Goal: Check status: Check status

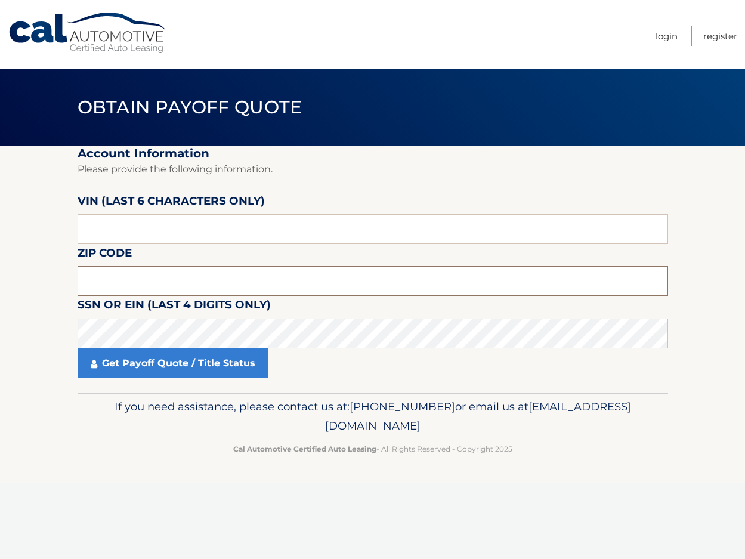
click at [109, 279] on input "text" at bounding box center [373, 281] width 591 height 30
type input "19464"
click at [57, 320] on section "Account Information Please provide the following information. [PERSON_NAME] (la…" at bounding box center [372, 269] width 745 height 246
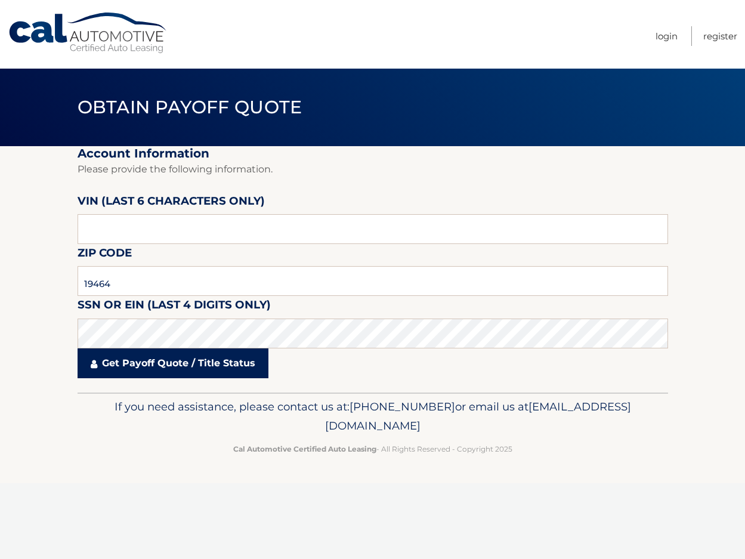
click at [113, 361] on link "Get Payoff Quote / Title Status" at bounding box center [173, 364] width 191 height 30
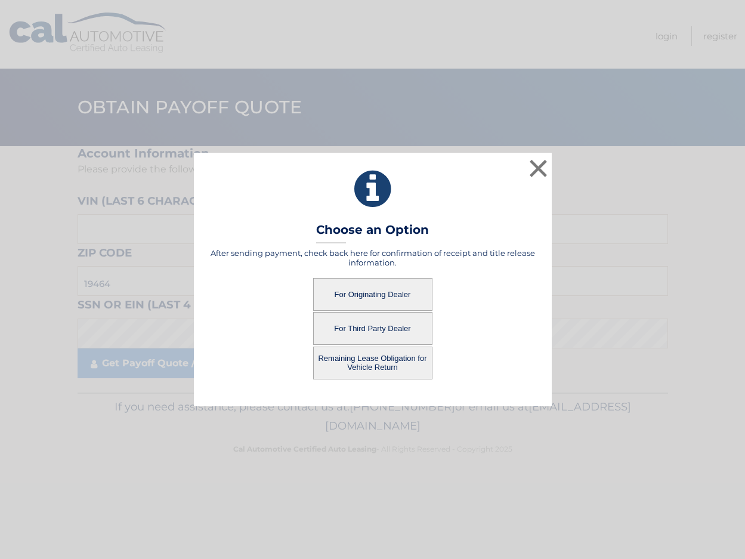
click at [382, 329] on button "For Third Party Dealer" at bounding box center [372, 328] width 119 height 33
click at [388, 326] on button "For Third Party Dealer" at bounding box center [372, 328] width 119 height 33
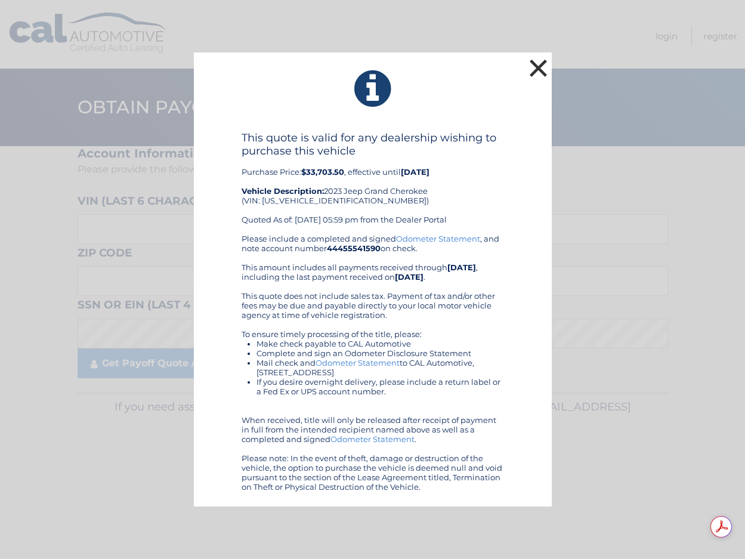
click at [532, 66] on button "×" at bounding box center [539, 68] width 24 height 24
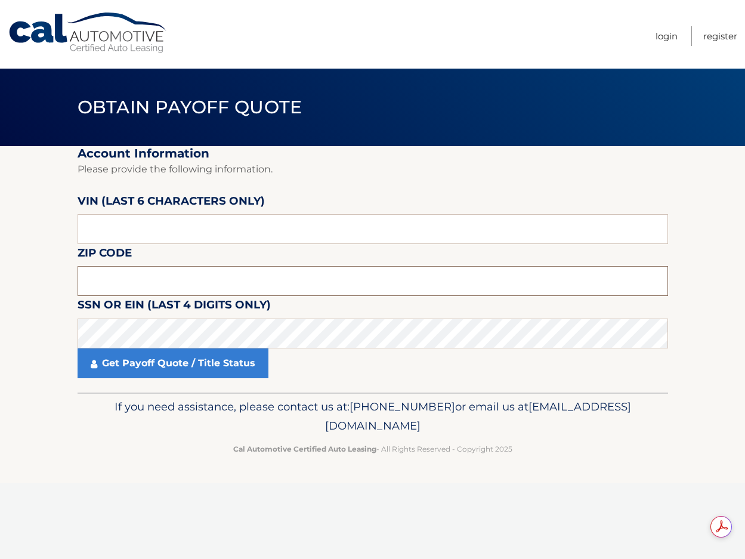
click at [119, 283] on input "text" at bounding box center [373, 281] width 591 height 30
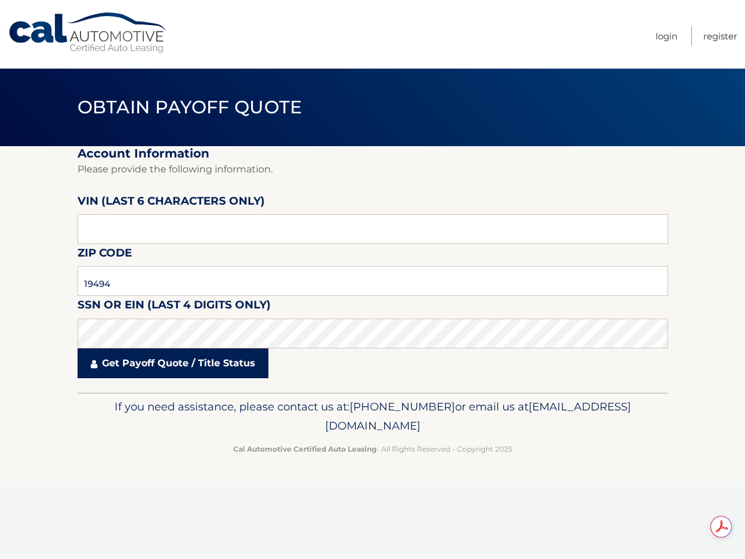
click at [146, 368] on link "Get Payoff Quote / Title Status" at bounding box center [173, 364] width 191 height 30
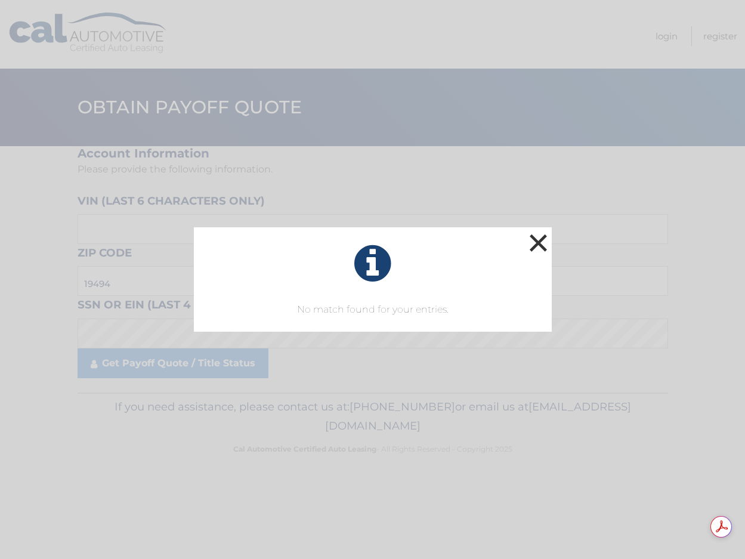
click at [538, 237] on button "×" at bounding box center [539, 243] width 24 height 24
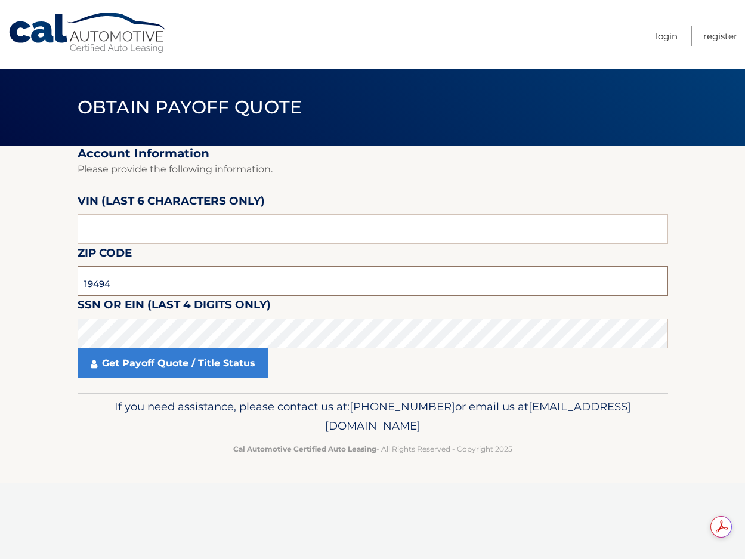
click at [125, 279] on input "19494" at bounding box center [373, 281] width 591 height 30
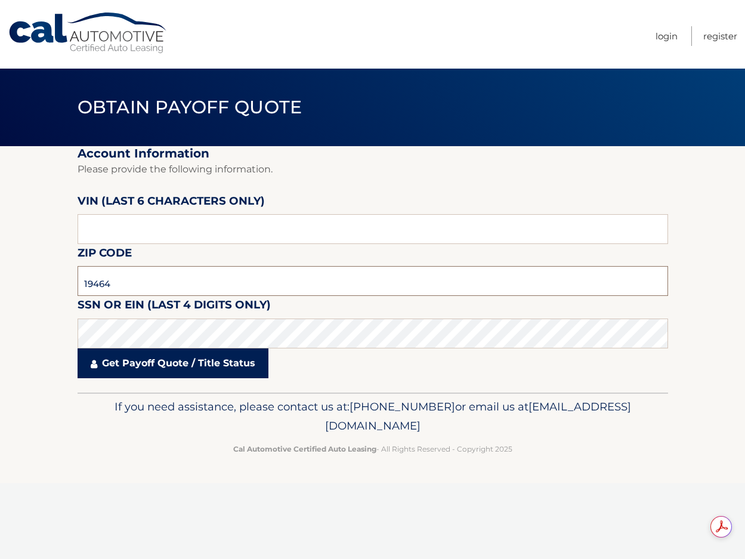
type input "19464"
click at [112, 363] on link "Get Payoff Quote / Title Status" at bounding box center [173, 364] width 191 height 30
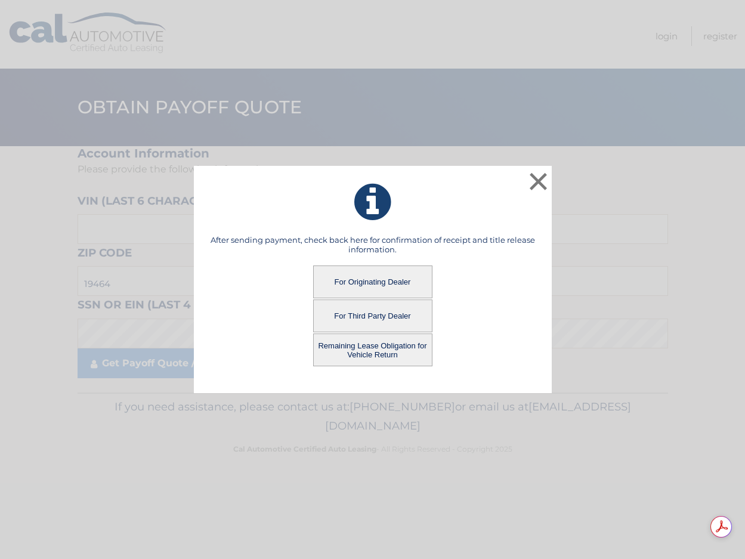
click at [379, 279] on button "For Originating Dealer" at bounding box center [372, 282] width 119 height 33
click at [400, 280] on button "For Originating Dealer" at bounding box center [372, 282] width 119 height 33
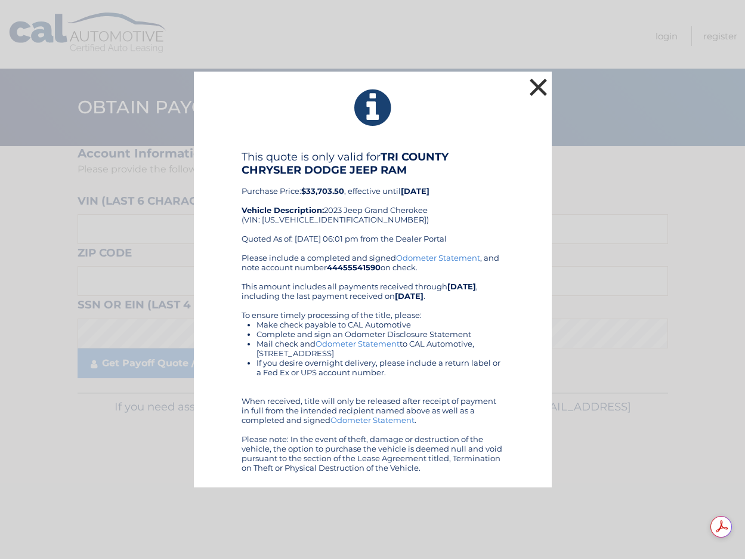
click at [544, 82] on button "×" at bounding box center [539, 87] width 24 height 24
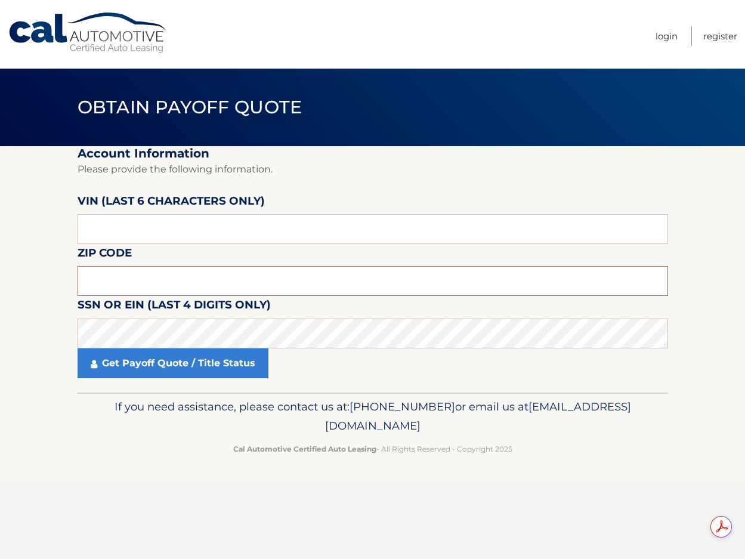
click at [121, 279] on input "text" at bounding box center [373, 281] width 591 height 30
type input "19464"
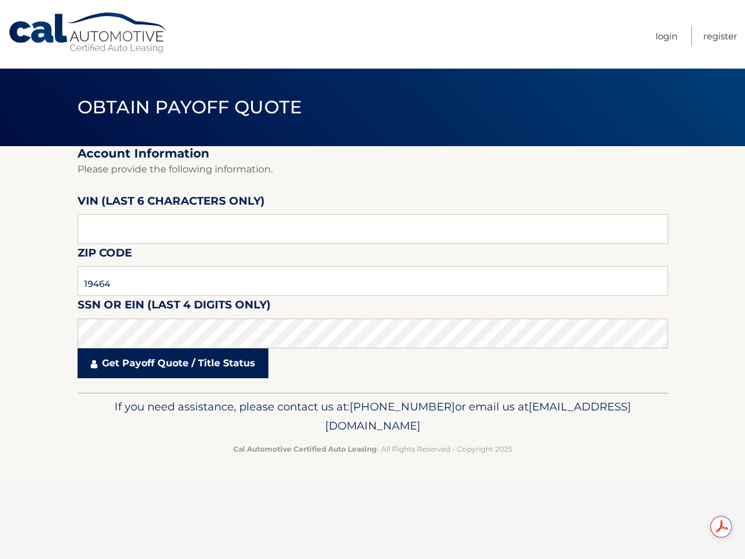
click at [118, 362] on link "Get Payoff Quote / Title Status" at bounding box center [173, 364] width 191 height 30
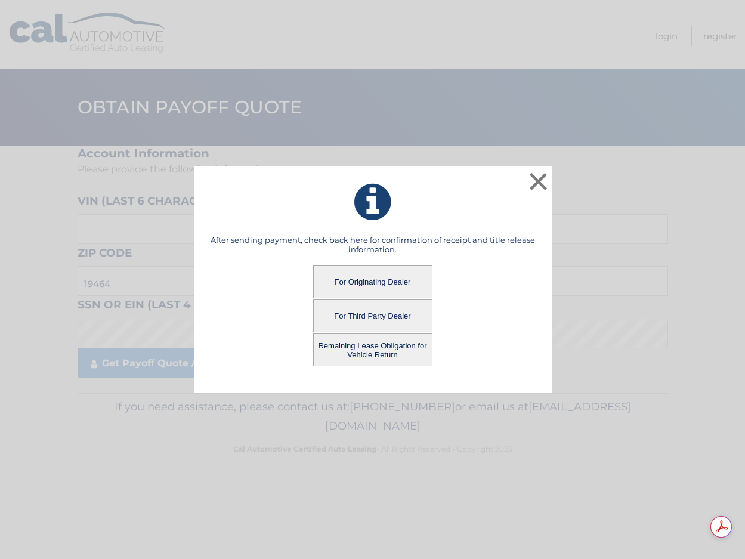
click at [344, 345] on button "Remaining Lease Obligation for Vehicle Return" at bounding box center [372, 350] width 119 height 33
click at [375, 349] on button "Remaining Lease Obligation for Vehicle Return" at bounding box center [372, 350] width 119 height 33
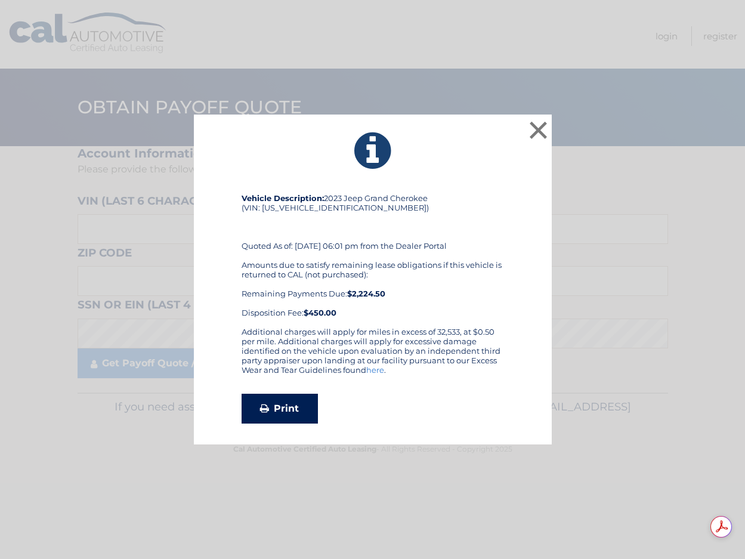
click at [292, 413] on link "Print" at bounding box center [280, 409] width 76 height 30
click at [542, 137] on button "×" at bounding box center [539, 130] width 24 height 24
